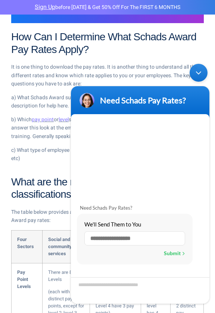
scroll to position [879, 0]
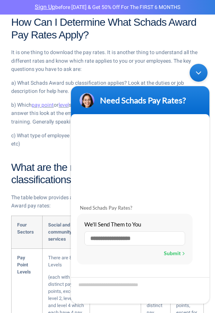
click at [196, 72] on div "Minimize live chat window" at bounding box center [198, 73] width 18 height 18
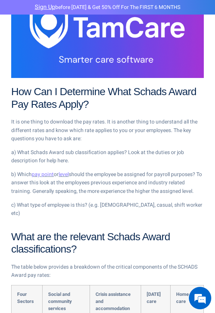
scroll to position [870, 0]
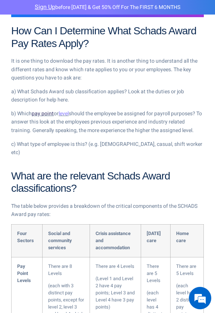
click at [44, 116] on link "pay point" at bounding box center [43, 114] width 22 height 8
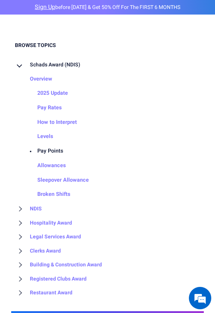
scroll to position [292, 0]
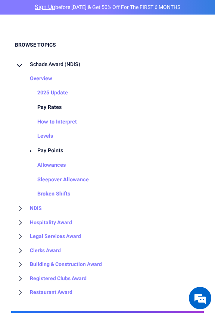
click at [53, 106] on link "Pay Rates" at bounding box center [41, 107] width 39 height 15
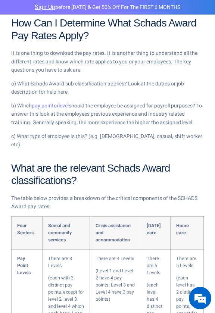
scroll to position [879, 0]
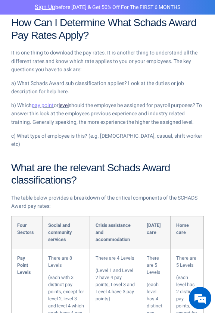
click at [66, 102] on link "level" at bounding box center [64, 105] width 10 height 8
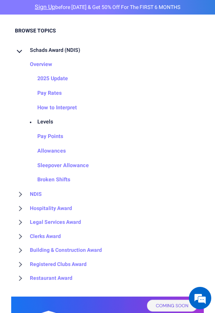
scroll to position [298, 0]
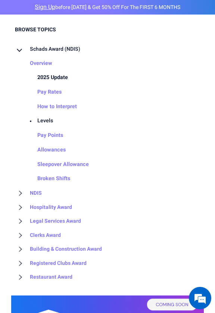
click at [65, 77] on link "2025 Update" at bounding box center [44, 77] width 45 height 15
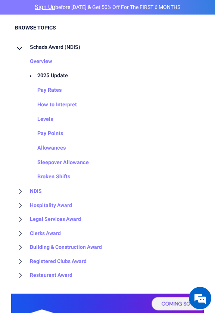
scroll to position [297, 0]
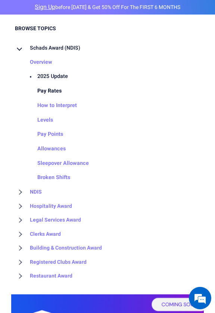
click at [53, 91] on link "Pay Rates" at bounding box center [41, 91] width 39 height 15
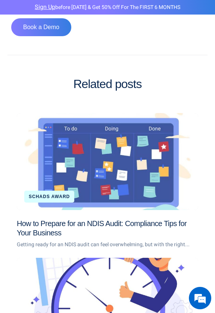
scroll to position [2074, 0]
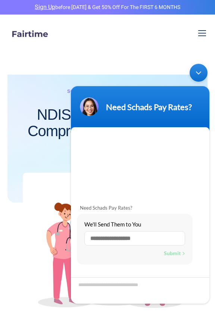
click at [195, 71] on div "Minimize live chat window" at bounding box center [198, 73] width 18 height 18
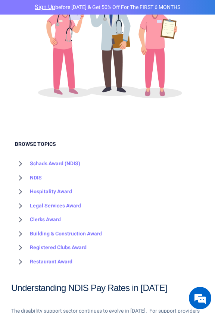
scroll to position [240, 0]
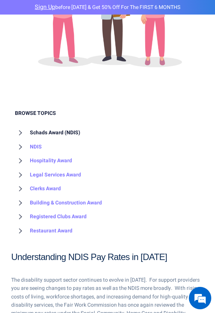
click at [71, 131] on link "Schads Award (NDIS)" at bounding box center [47, 133] width 65 height 14
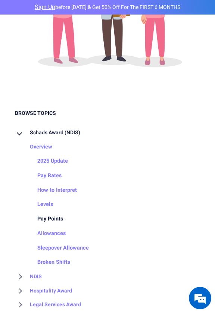
click at [51, 215] on link "Pay Points" at bounding box center [42, 219] width 41 height 15
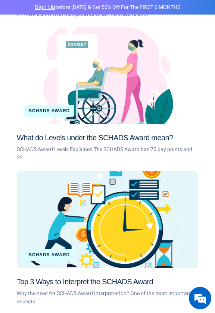
scroll to position [2227, 0]
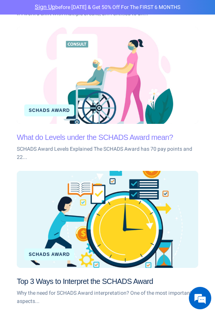
click at [95, 133] on link "What do Levels under the SCHADS Award mean?" at bounding box center [95, 137] width 156 height 8
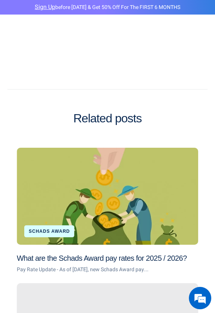
scroll to position [1549, 0]
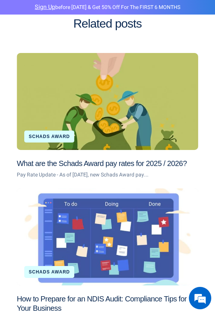
drag, startPoint x: 0, startPoint y: 0, endPoint x: 95, endPoint y: 126, distance: 157.5
click at [95, 126] on div "What are the Schads Award pay rates for 2025 / 2026?" at bounding box center [107, 101] width 181 height 97
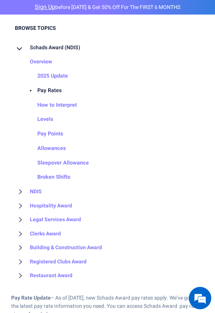
scroll to position [309, 0]
click at [53, 133] on link "Pay Points" at bounding box center [42, 133] width 41 height 15
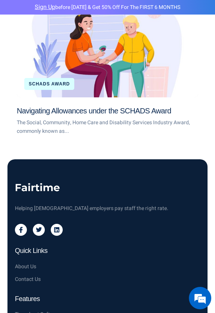
scroll to position [2692, 0]
